Goal: Task Accomplishment & Management: Manage account settings

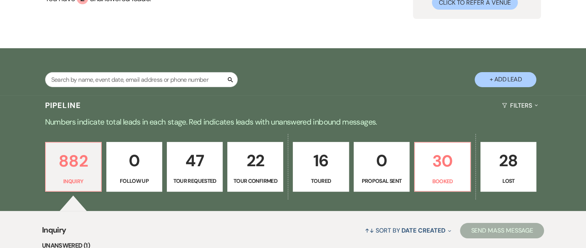
scroll to position [116, 0]
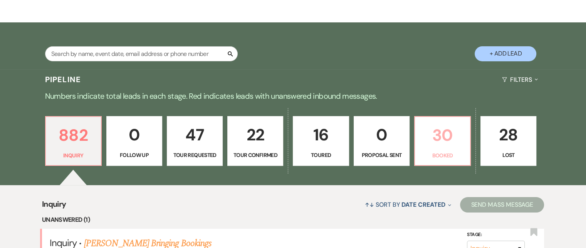
click at [445, 137] on p "30" at bounding box center [443, 135] width 46 height 26
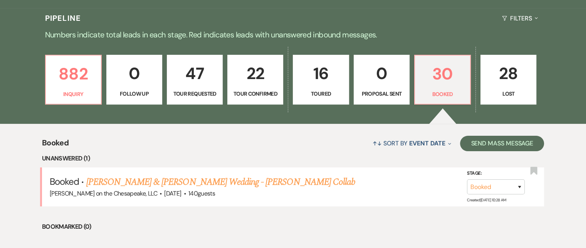
scroll to position [231, 0]
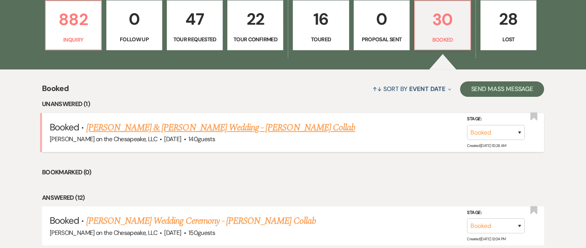
click at [290, 127] on link "[PERSON_NAME] & [PERSON_NAME] Wedding - [PERSON_NAME] Collab" at bounding box center [220, 128] width 269 height 14
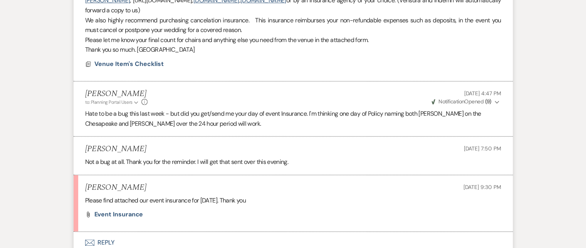
scroll to position [385, 0]
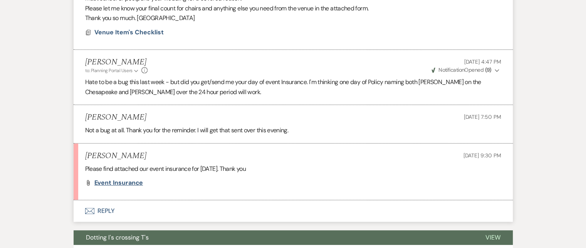
click at [128, 181] on span "Event Insurance" at bounding box center [118, 182] width 49 height 8
click at [108, 210] on button "Envelope Reply" at bounding box center [293, 211] width 439 height 22
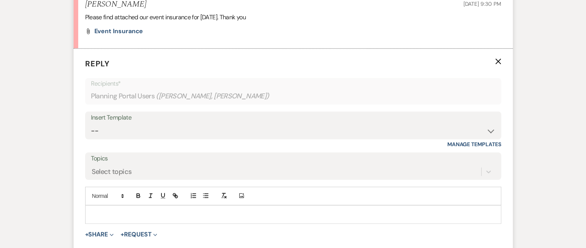
scroll to position [541, 0]
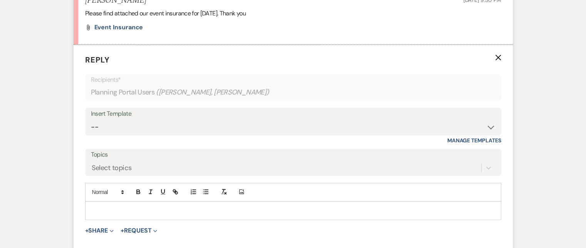
click at [94, 206] on p at bounding box center [293, 210] width 404 height 8
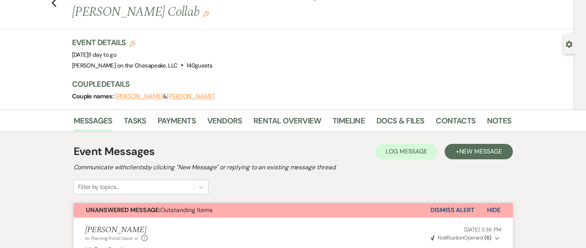
scroll to position [0, 0]
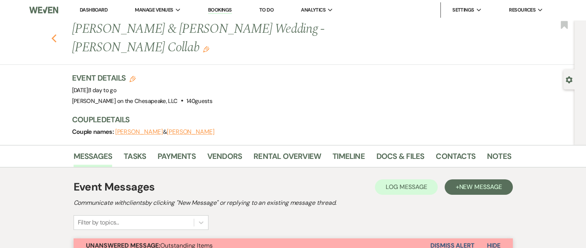
click at [54, 39] on icon "Previous" at bounding box center [54, 38] width 6 height 9
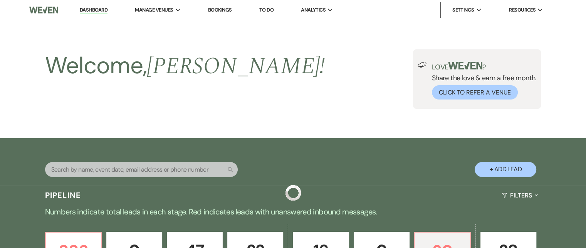
scroll to position [231, 0]
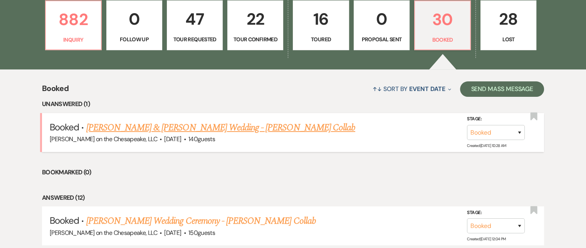
click at [251, 132] on link "[PERSON_NAME] & [PERSON_NAME] Wedding - [PERSON_NAME] Collab" at bounding box center [220, 128] width 269 height 14
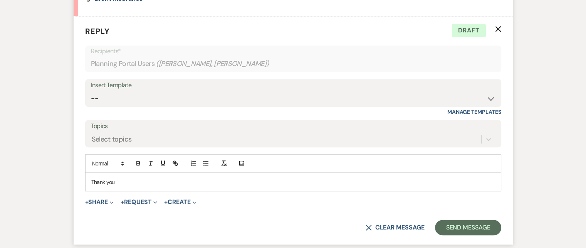
scroll to position [574, 0]
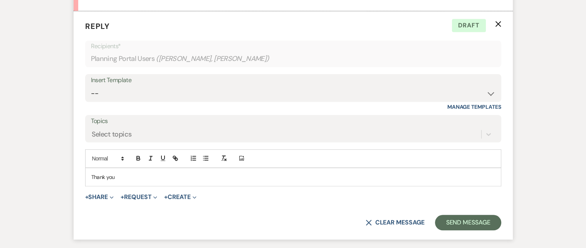
click at [498, 22] on icon "X" at bounding box center [498, 24] width 6 height 6
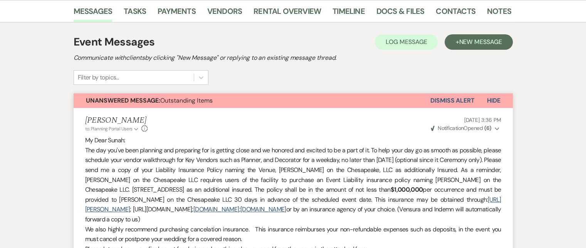
scroll to position [150, 0]
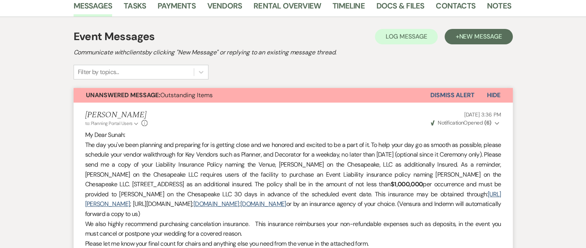
click at [447, 94] on button "Dismiss Alert" at bounding box center [452, 95] width 44 height 15
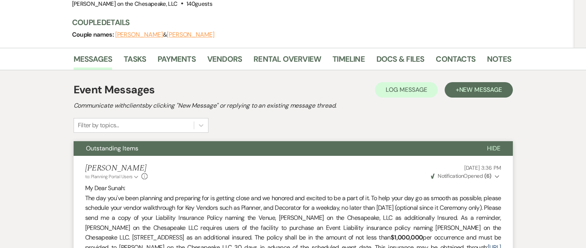
scroll to position [0, 0]
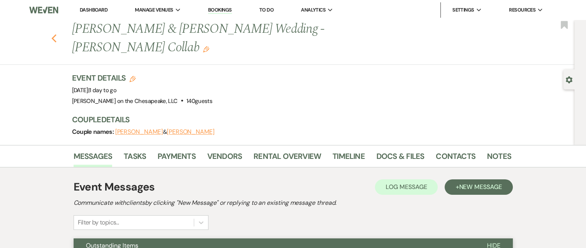
click at [57, 37] on icon "Previous" at bounding box center [54, 38] width 6 height 9
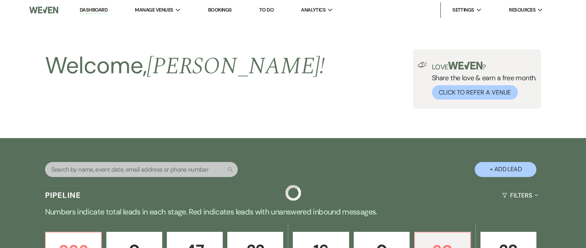
scroll to position [231, 0]
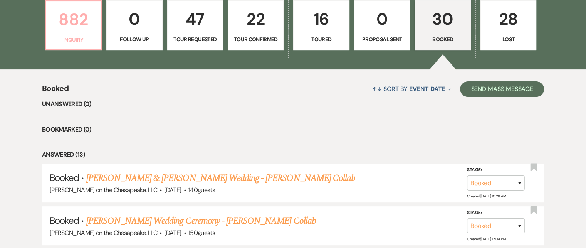
click at [80, 20] on p "882" at bounding box center [73, 20] width 46 height 26
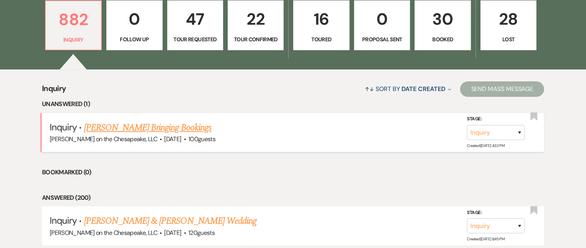
click at [171, 130] on link "[PERSON_NAME] Bringing Bookings" at bounding box center [148, 128] width 128 height 14
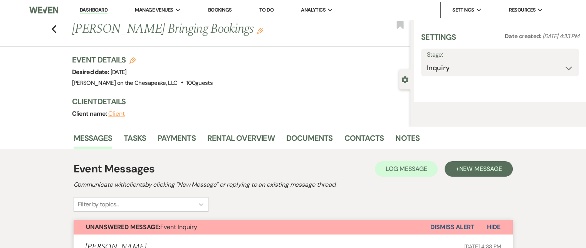
select select "5"
select select "13"
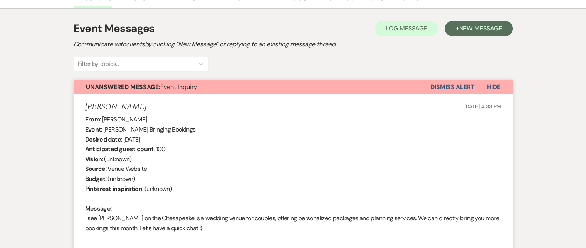
scroll to position [193, 0]
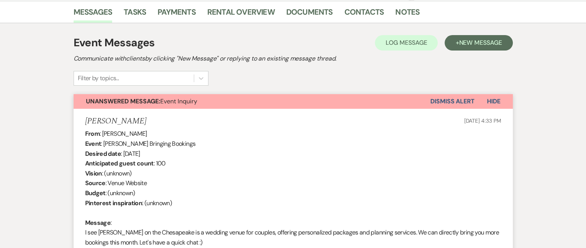
click at [464, 100] on button "Dismiss Alert" at bounding box center [452, 101] width 44 height 15
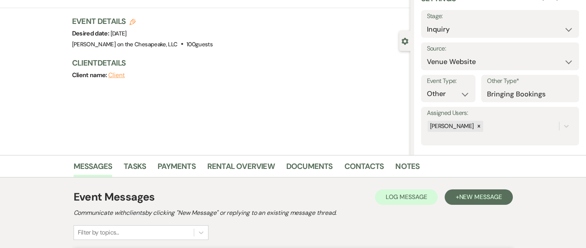
scroll to position [0, 0]
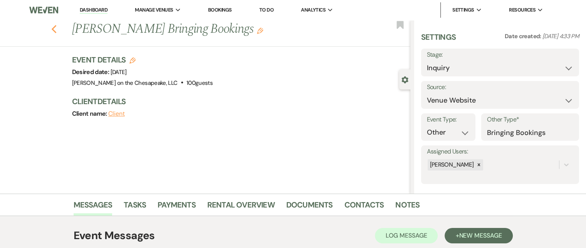
click at [56, 28] on use "button" at bounding box center [53, 29] width 5 height 8
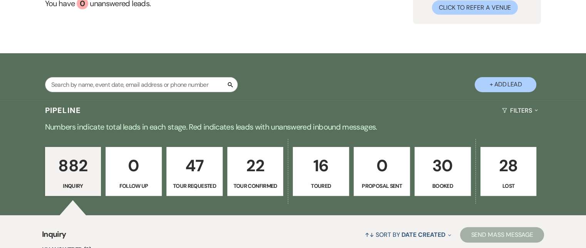
scroll to position [77, 0]
